Goal: Transaction & Acquisition: Book appointment/travel/reservation

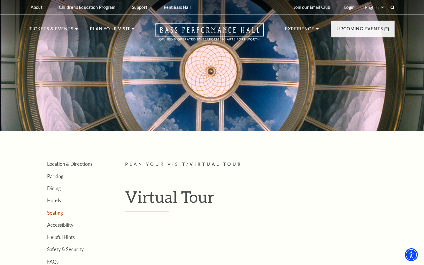
click at [53, 211] on link "Seating" at bounding box center [55, 213] width 16 height 6
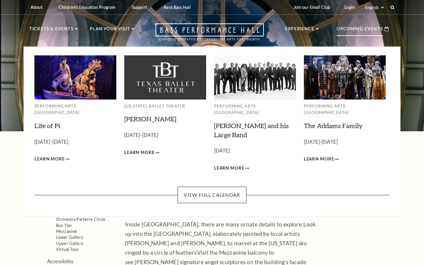
click at [350, 36] on div "Upcoming Events" at bounding box center [363, 29] width 64 height 17
click at [357, 122] on link "The Addams Family" at bounding box center [333, 126] width 59 height 8
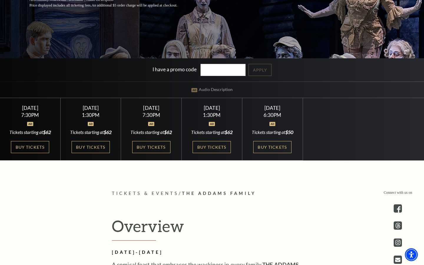
scroll to position [150, 0]
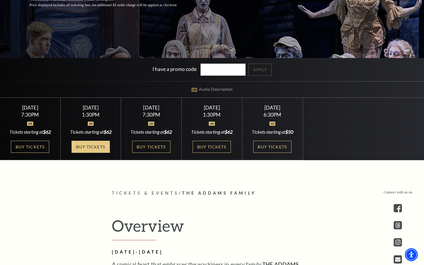
click at [104, 151] on link "Buy Tickets" at bounding box center [91, 147] width 38 height 12
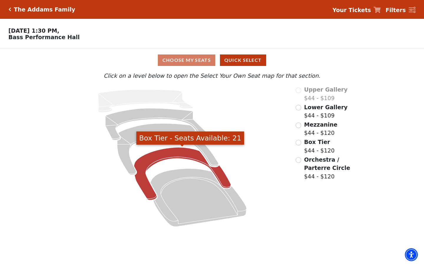
click at [146, 183] on icon "Box Tier - Seats Available: 21" at bounding box center [182, 173] width 97 height 53
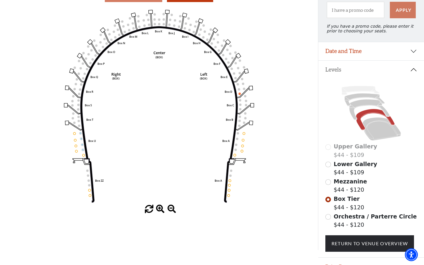
scroll to position [64, 0]
click at [326, 215] on input "Orchestra / Parterre Circle$44 - $120\a" at bounding box center [328, 217] width 6 height 6
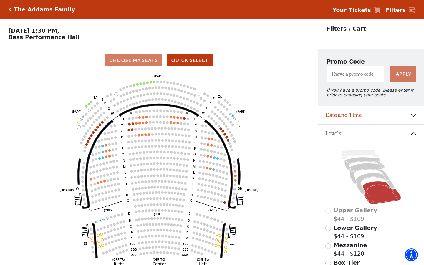
scroll to position [27, 0]
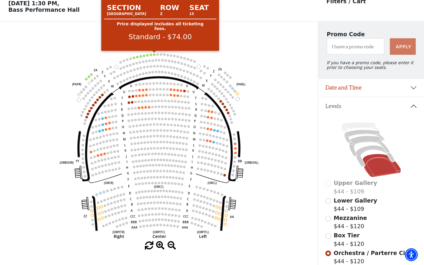
click at [153, 54] on circle at bounding box center [154, 54] width 2 height 2
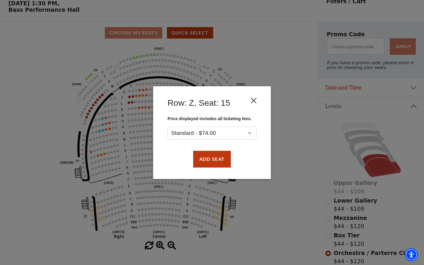
click at [256, 98] on button "Close" at bounding box center [253, 100] width 11 height 11
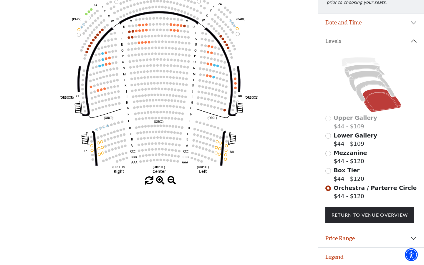
scroll to position [92, 0]
click at [341, 254] on button "Legend" at bounding box center [371, 257] width 106 height 18
click at [346, 256] on button "Legend" at bounding box center [371, 257] width 106 height 18
click at [355, 238] on button "Price Range" at bounding box center [371, 238] width 106 height 18
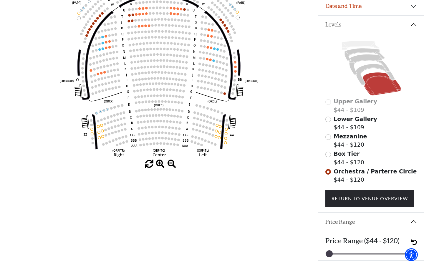
scroll to position [97, 0]
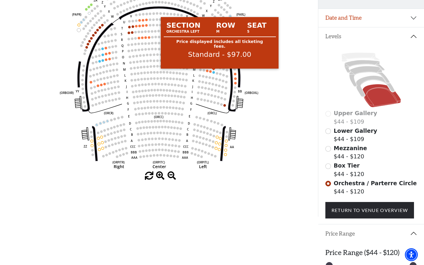
click at [213, 72] on circle at bounding box center [213, 72] width 2 height 2
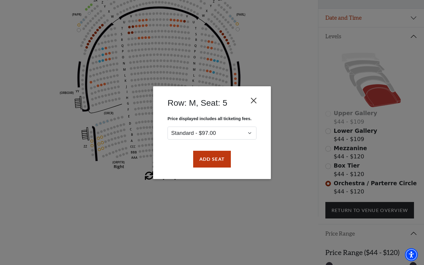
click at [256, 102] on button "Close" at bounding box center [253, 100] width 11 height 11
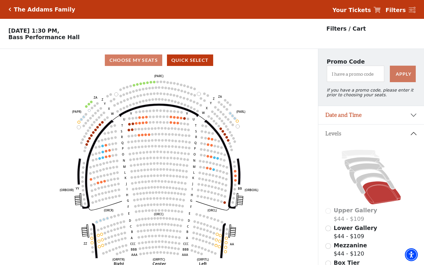
scroll to position [0, 0]
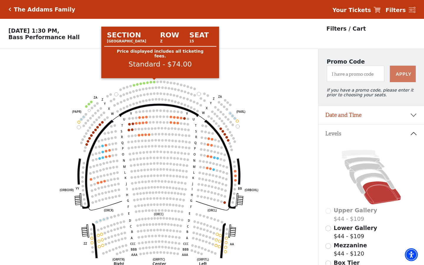
click at [155, 81] on circle at bounding box center [154, 82] width 2 height 2
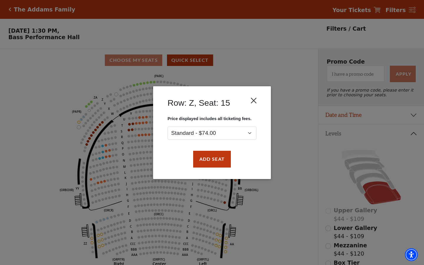
click at [257, 100] on button "Close" at bounding box center [253, 100] width 11 height 11
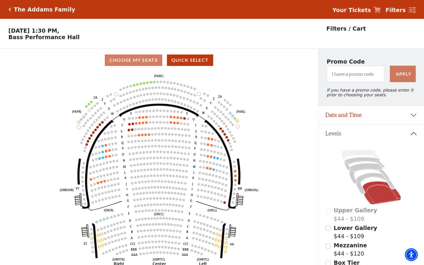
click at [38, 7] on h5 "The Addams Family" at bounding box center [44, 9] width 61 height 7
click at [10, 9] on icon "Click here to go back to filters" at bounding box center [10, 9] width 3 height 4
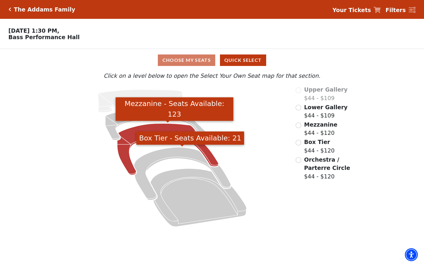
drag, startPoint x: 217, startPoint y: 169, endPoint x: 208, endPoint y: 156, distance: 16.2
click at [208, 156] on icon at bounding box center [172, 157] width 230 height 145
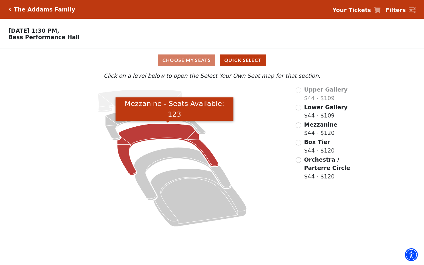
click at [177, 135] on icon "Mezzanine - Seats Available: 123" at bounding box center [167, 149] width 101 height 52
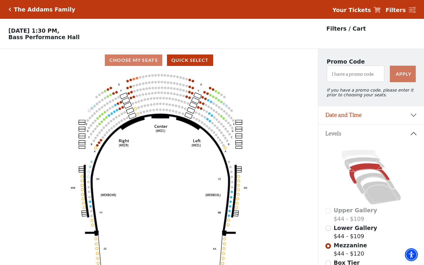
scroll to position [27, 0]
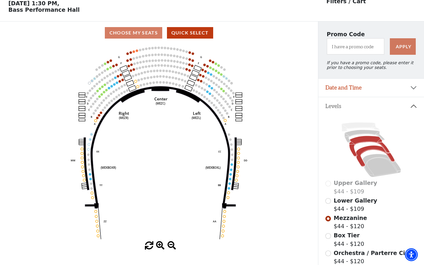
click at [366, 151] on icon at bounding box center [375, 155] width 39 height 21
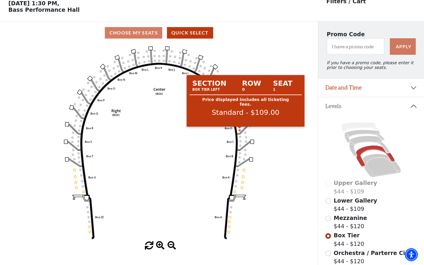
click at [239, 130] on circle at bounding box center [239, 130] width 2 height 2
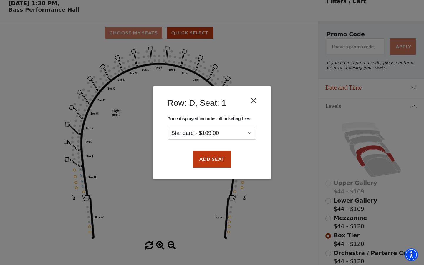
click at [256, 106] on button "Close" at bounding box center [253, 100] width 11 height 11
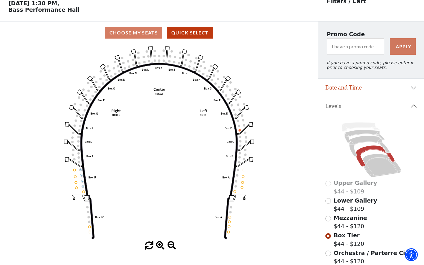
click at [331, 201] on div "Lower Gallery $44 - $109" at bounding box center [371, 204] width 92 height 17
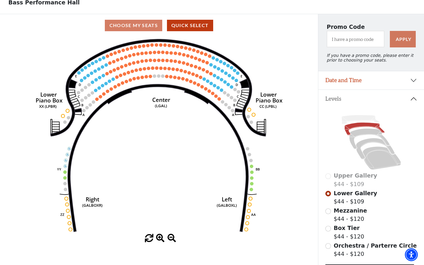
scroll to position [39, 0]
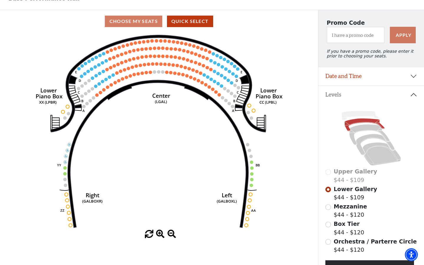
drag, startPoint x: 342, startPoint y: 162, endPoint x: 339, endPoint y: 132, distance: 29.6
click at [339, 132] on icon at bounding box center [371, 138] width 92 height 58
drag, startPoint x: 399, startPoint y: 184, endPoint x: 399, endPoint y: 162, distance: 21.8
click at [399, 162] on div "Upper Gallery $44 - $109 Lower Gallery $44 - $109 Mezzanine $44 - $120 Box Tier…" at bounding box center [371, 193] width 106 height 179
click at [383, 193] on div "Lower Gallery $44 - $109" at bounding box center [371, 193] width 92 height 17
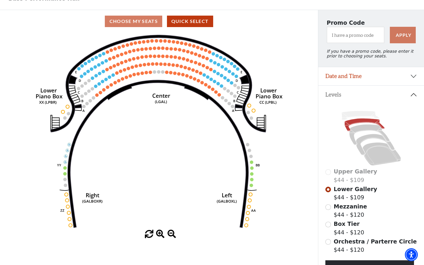
drag, startPoint x: 369, startPoint y: 148, endPoint x: 353, endPoint y: 123, distance: 29.3
click at [353, 123] on icon at bounding box center [371, 138] width 92 height 58
click at [356, 130] on icon at bounding box center [369, 135] width 40 height 21
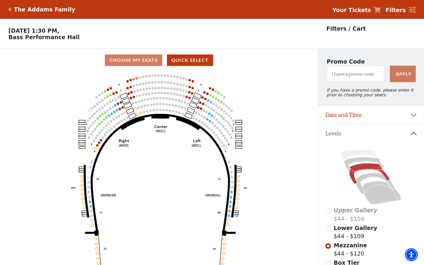
scroll to position [27, 0]
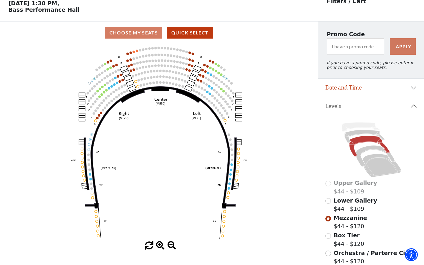
click at [231, 164] on circle at bounding box center [231, 164] width 2 height 2
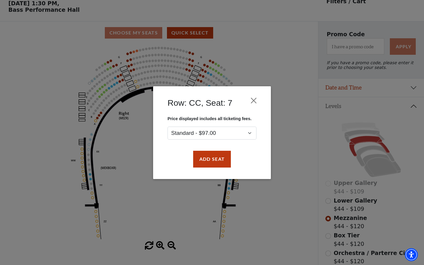
click at [301, 70] on div "Row: CC, Seat: 7 Price displayed includes all ticketing fees. Standard - $97.00…" at bounding box center [212, 132] width 424 height 265
click at [377, 162] on div "Row: CC, Seat: 7 Price displayed includes all ticketing fees. Standard - $97.00…" at bounding box center [212, 132] width 424 height 265
click at [288, 98] on div "Row: CC, Seat: 7 Price displayed includes all ticketing fees. Standard - $97.00…" at bounding box center [212, 132] width 424 height 265
click at [253, 100] on button "Close" at bounding box center [253, 100] width 11 height 11
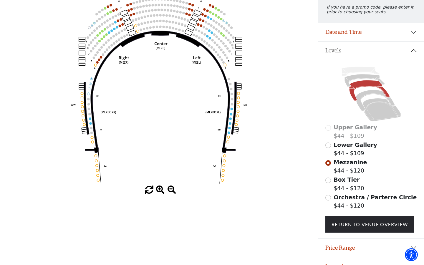
scroll to position [30, 0]
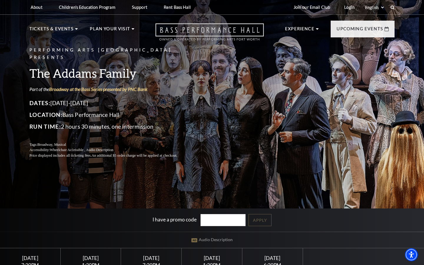
click at [244, 29] on icon "Open this option" at bounding box center [209, 31] width 108 height 17
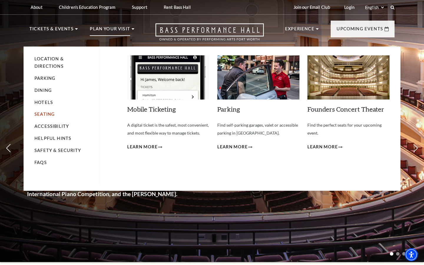
click at [45, 112] on link "Seating" at bounding box center [44, 114] width 20 height 5
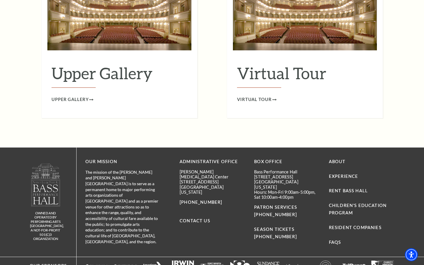
scroll to position [1007, 0]
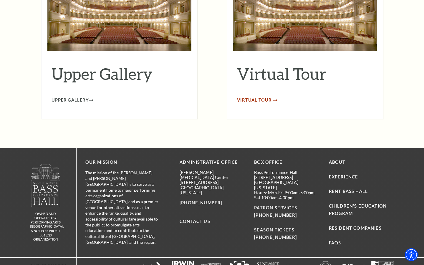
click at [249, 97] on span "Virtual Tour" at bounding box center [254, 100] width 35 height 7
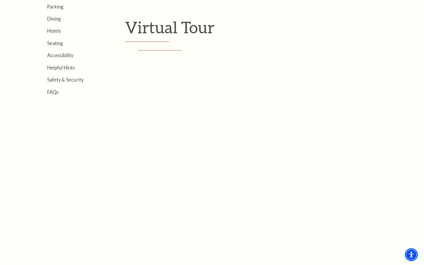
scroll to position [169, 0]
